Goal: Navigation & Orientation: Go to known website

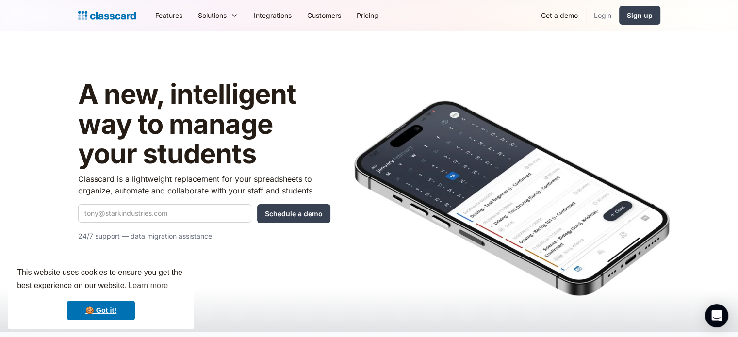
click at [598, 13] on link "Login" at bounding box center [602, 15] width 33 height 22
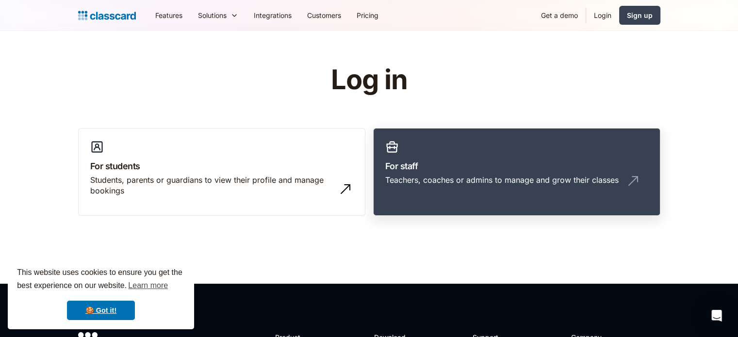
click at [406, 205] on link "For staff Teachers, coaches or admins to manage and grow their classes" at bounding box center [516, 172] width 287 height 88
